Goal: Transaction & Acquisition: Purchase product/service

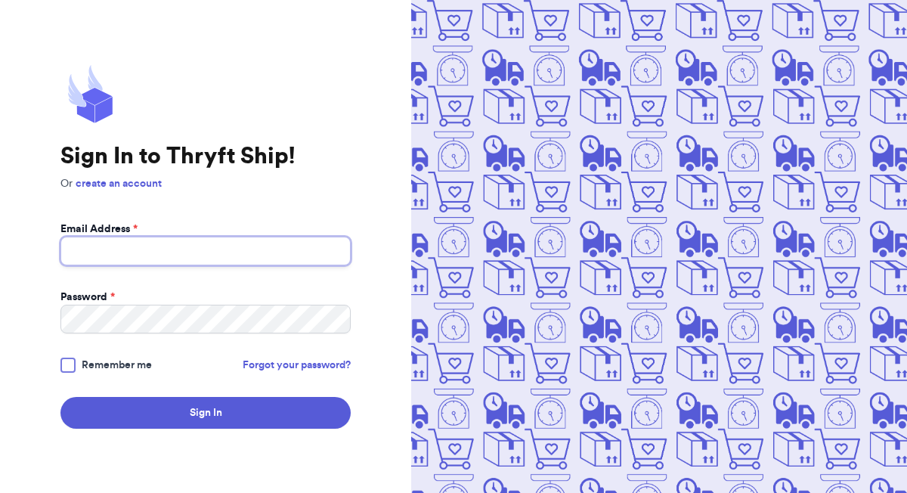
click at [274, 258] on input "Email Address *" at bounding box center [205, 251] width 290 height 29
type input "[EMAIL_ADDRESS][DOMAIN_NAME]"
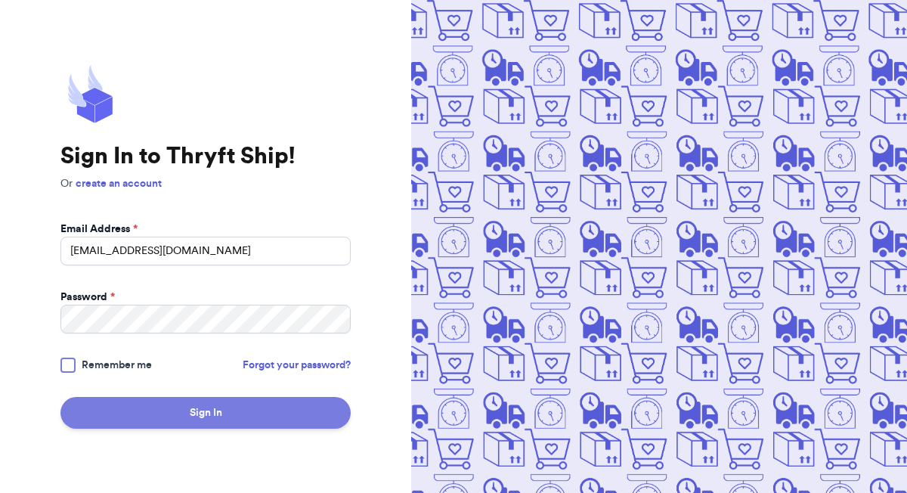
click at [218, 415] on button "Sign In" at bounding box center [205, 413] width 290 height 32
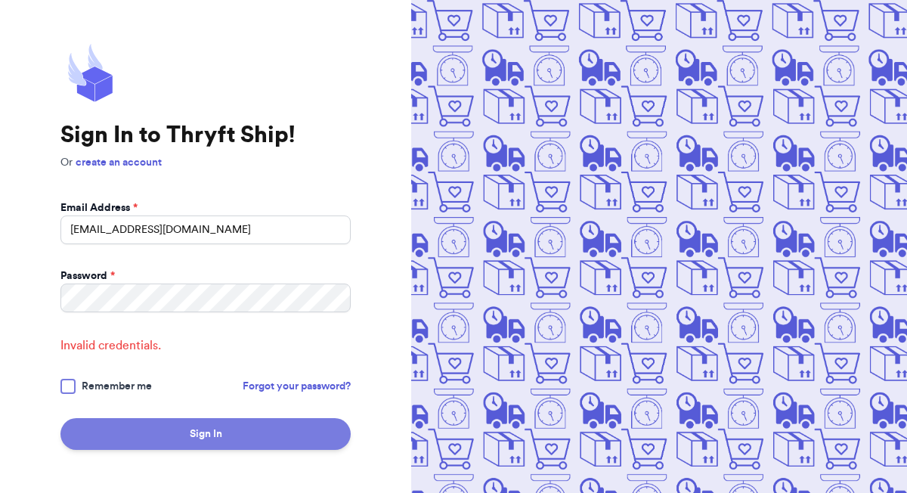
click at [228, 440] on button "Sign In" at bounding box center [205, 434] width 290 height 32
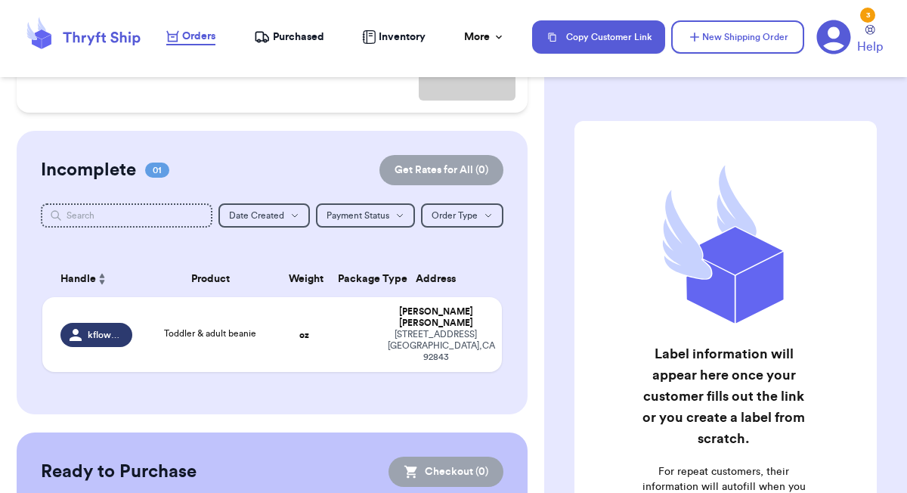
scroll to position [238, 0]
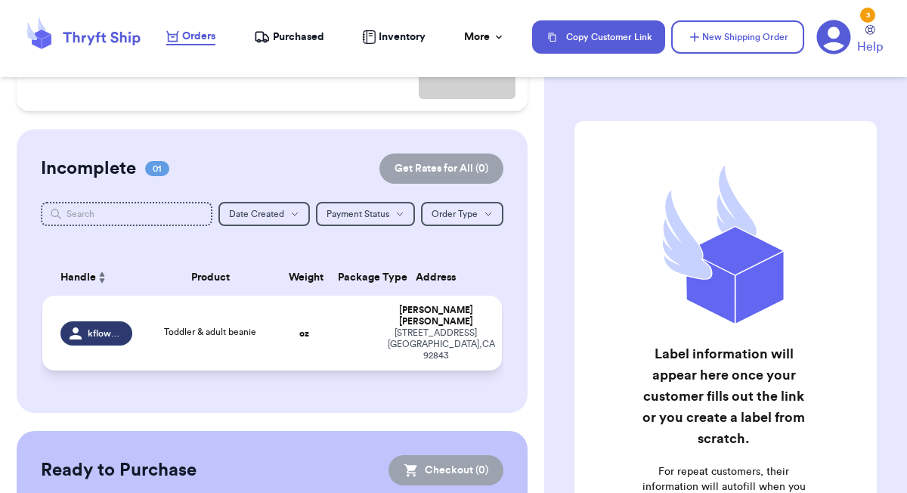
click at [280, 327] on td "oz" at bounding box center [304, 332] width 49 height 75
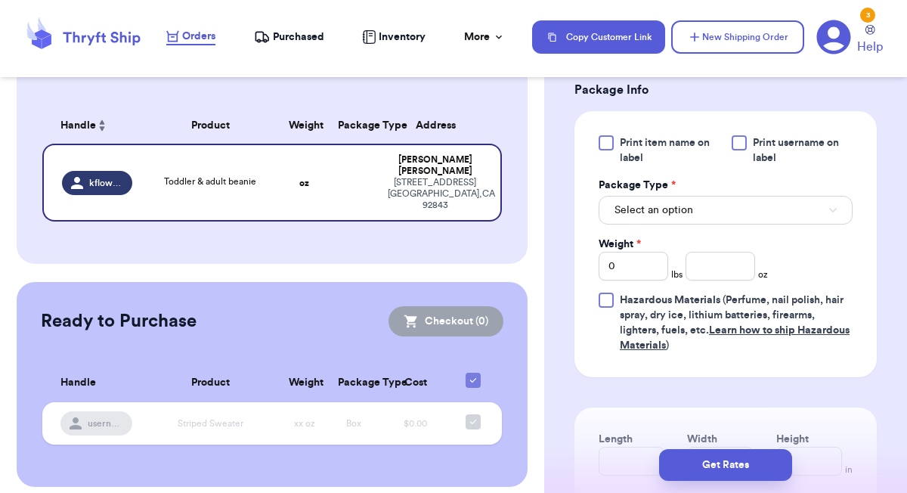
scroll to position [652, 0]
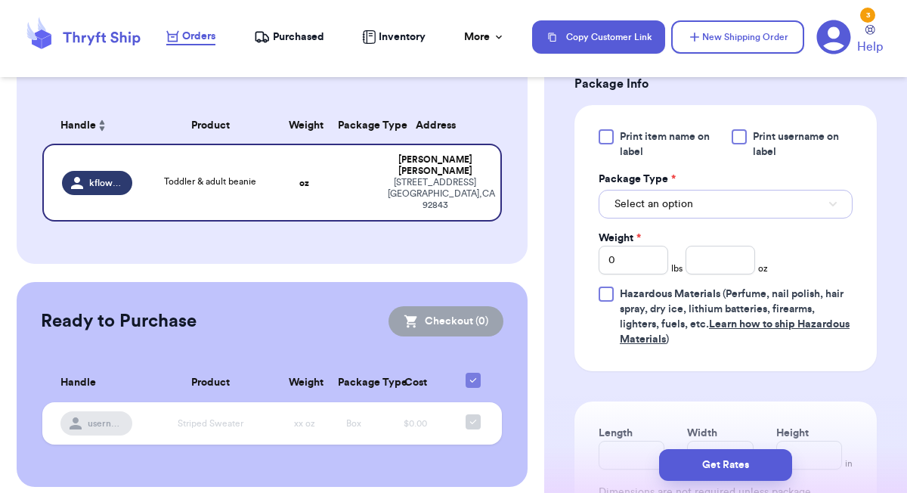
click at [682, 212] on span "Select an option" at bounding box center [653, 203] width 79 height 15
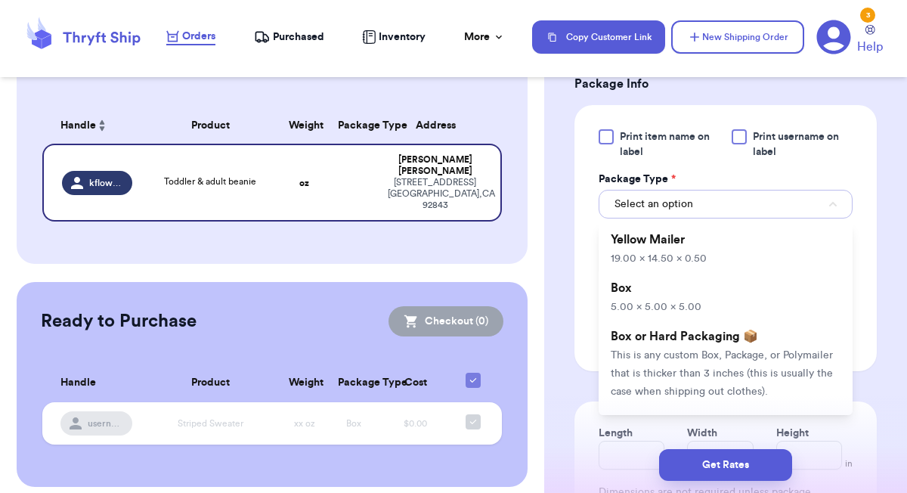
scroll to position [382, 0]
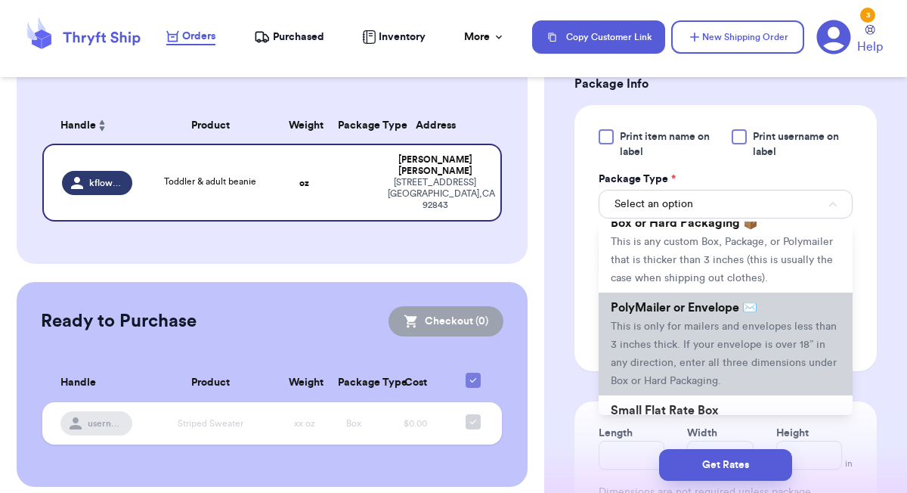
click at [684, 349] on span "This is only for mailers and envelopes less than 3 inches thick. If your envelo…" at bounding box center [724, 353] width 226 height 65
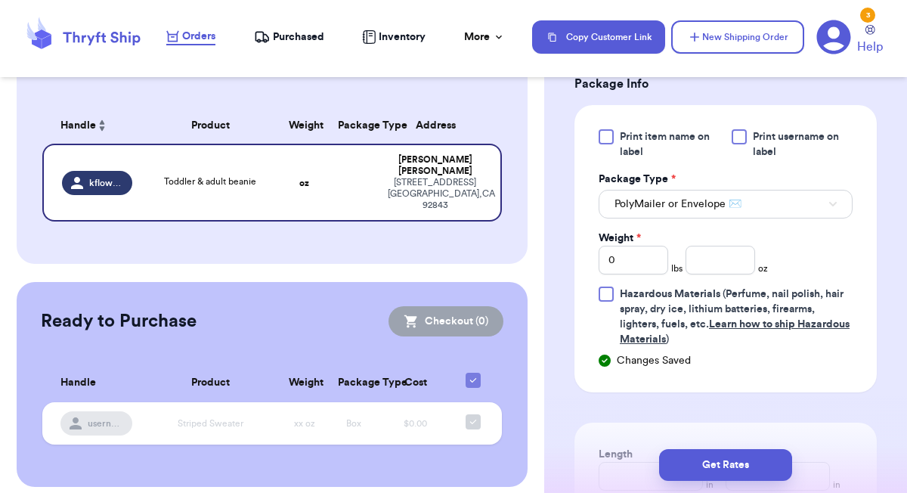
scroll to position [224, 0]
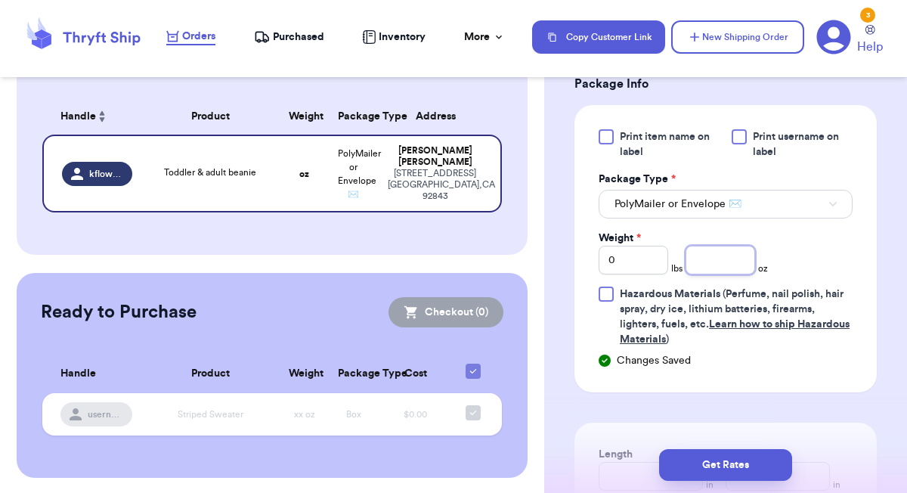
click at [719, 274] on input "number" at bounding box center [720, 260] width 70 height 29
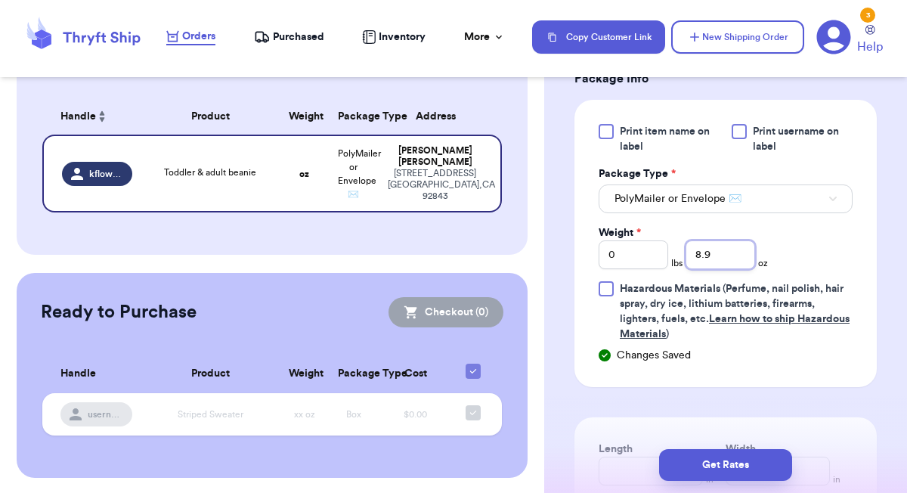
scroll to position [657, 0]
type input "8.9"
click at [737, 139] on div at bounding box center [738, 131] width 15 height 15
click at [0, 0] on input "Print username on label" at bounding box center [0, 0] width 0 height 0
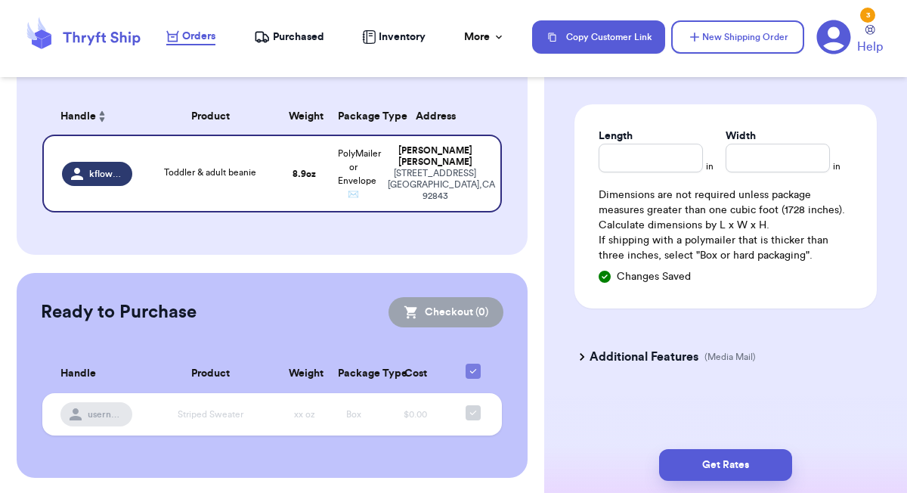
scroll to position [992, 0]
click at [685, 454] on button "Get Rates" at bounding box center [725, 465] width 133 height 32
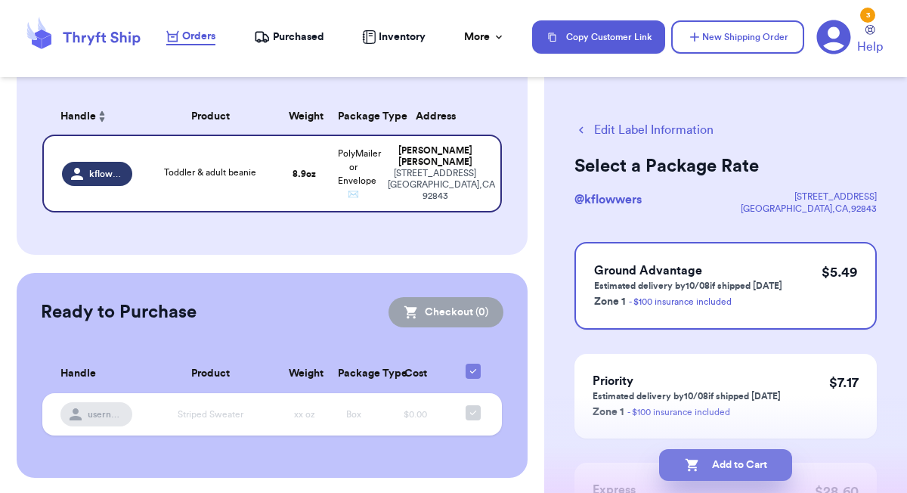
click at [728, 470] on button "Add to Cart" at bounding box center [725, 465] width 133 height 32
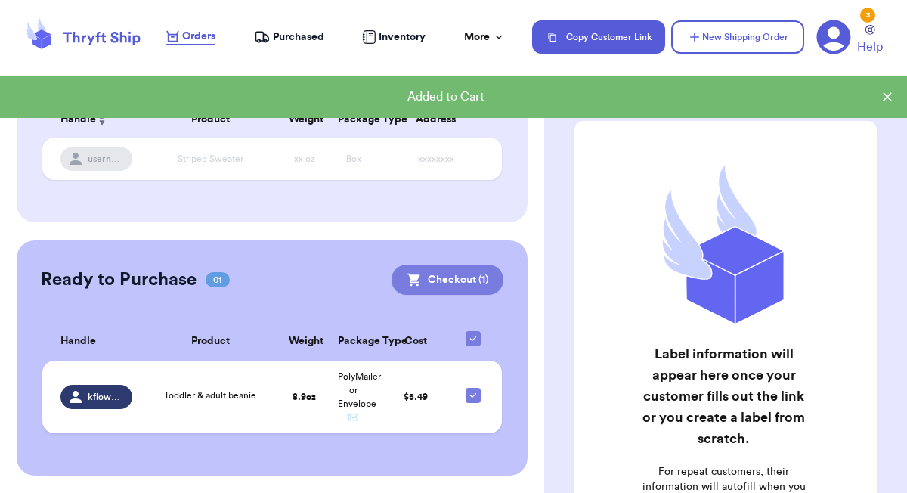
click at [442, 281] on button "Checkout ( 1 )" at bounding box center [447, 279] width 112 height 30
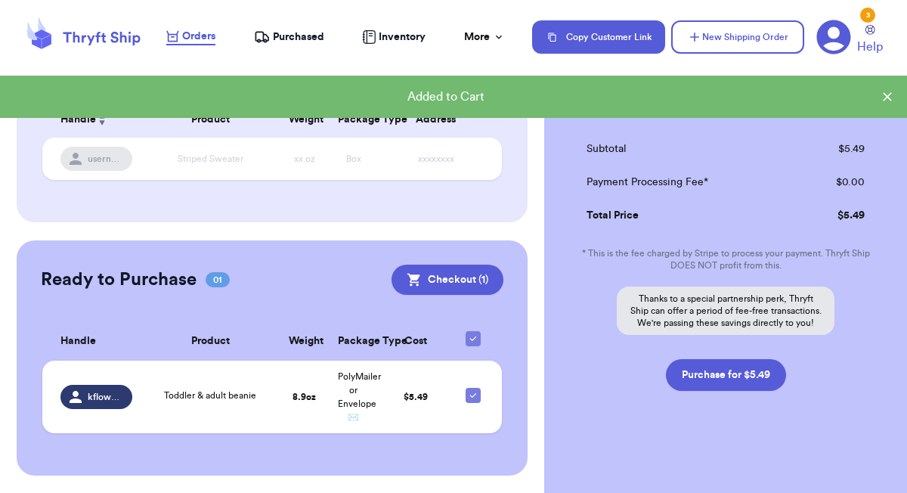
scroll to position [198, 0]
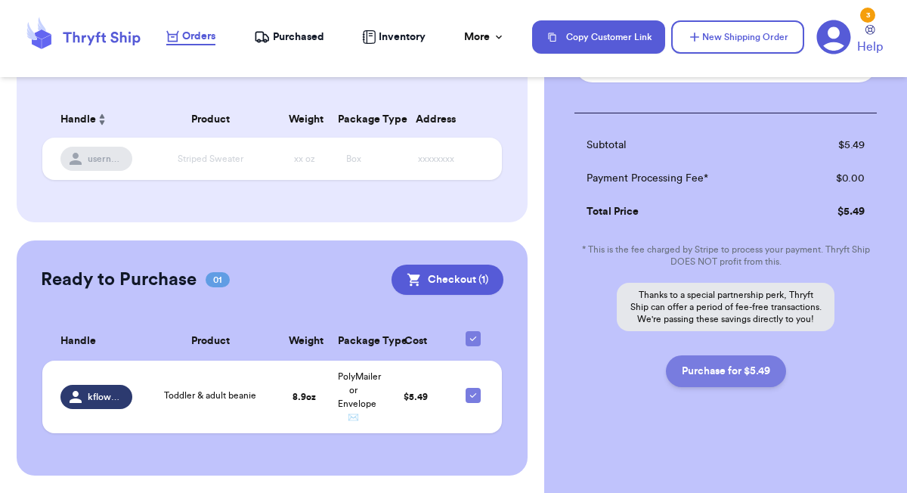
click at [703, 378] on button "Purchase for $5.49" at bounding box center [726, 371] width 120 height 32
checkbox input "false"
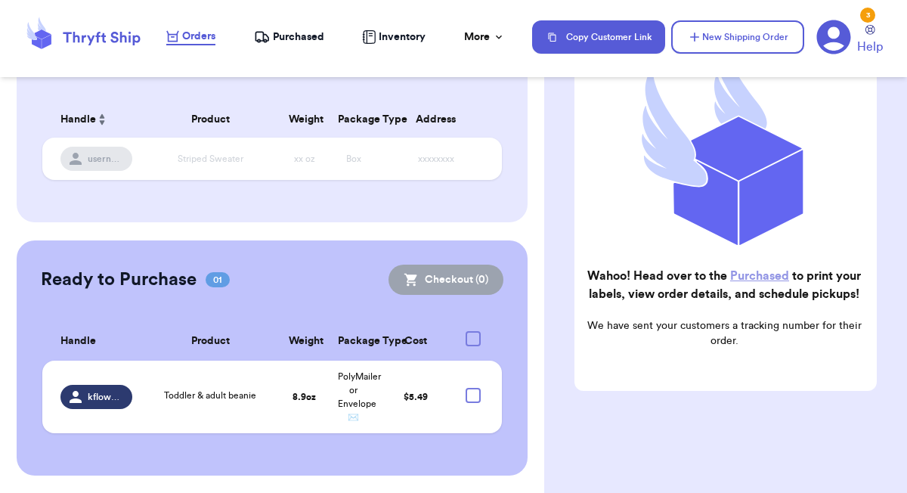
checkbox input "true"
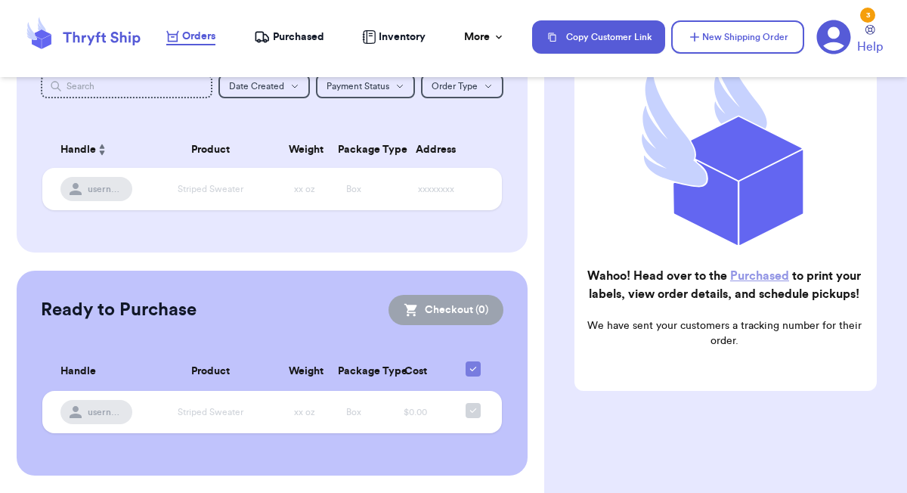
click at [305, 46] on nav "Orders Purchased Inventory More Stats Completed Orders Payments Payouts Copy Cu…" at bounding box center [529, 37] width 756 height 50
click at [309, 36] on span "Purchased" at bounding box center [298, 36] width 51 height 15
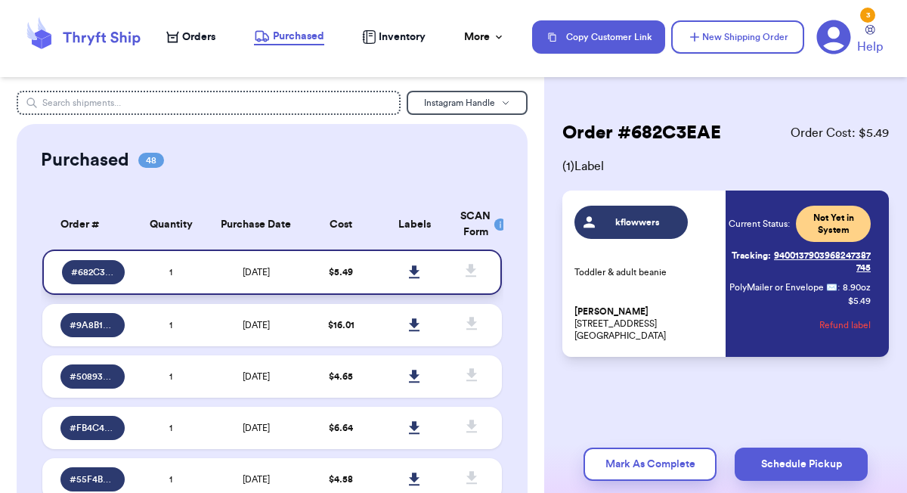
click at [416, 274] on icon at bounding box center [414, 272] width 11 height 14
